Goal: Information Seeking & Learning: Learn about a topic

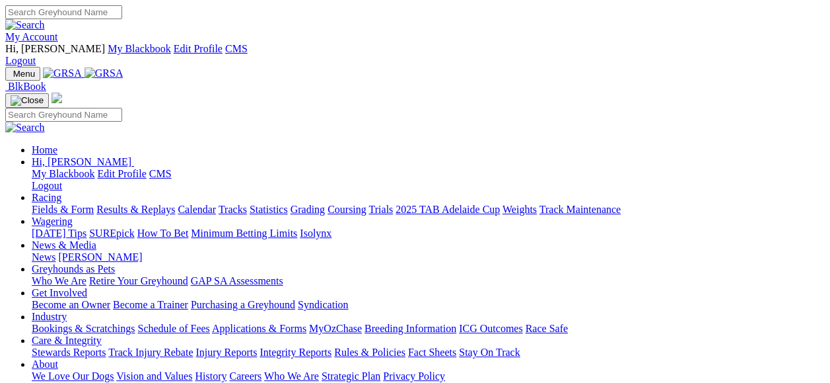
click at [58, 31] on link "My Account" at bounding box center [31, 36] width 53 height 11
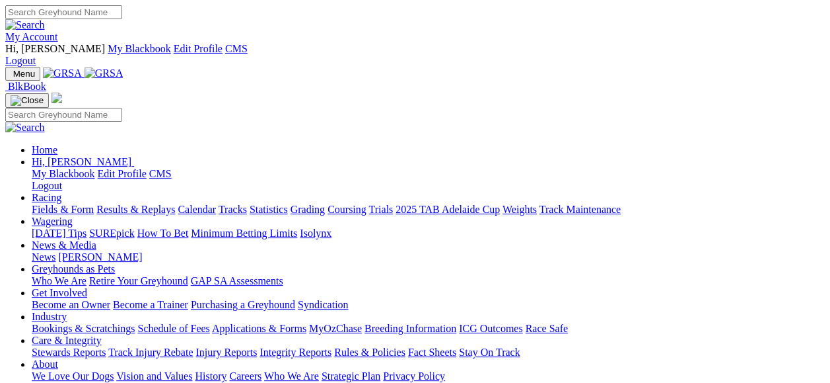
click at [34, 203] on link "Fields & Form" at bounding box center [63, 208] width 62 height 11
